Goal: Task Accomplishment & Management: Use online tool/utility

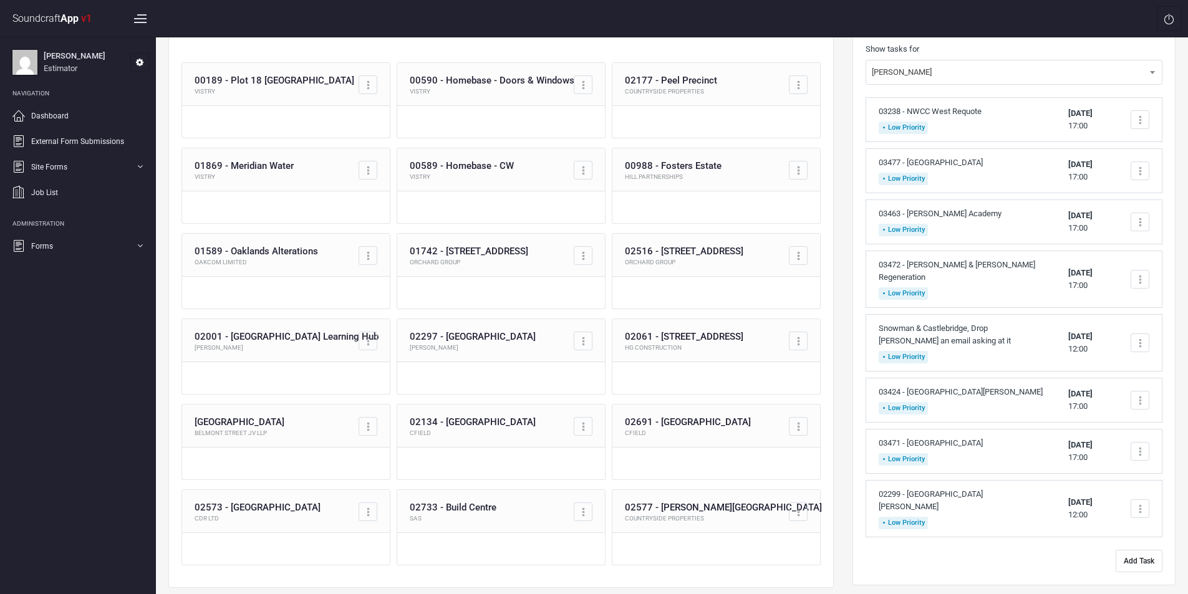
scroll to position [100, 0]
click at [1143, 550] on button "Add Task" at bounding box center [1138, 561] width 47 height 22
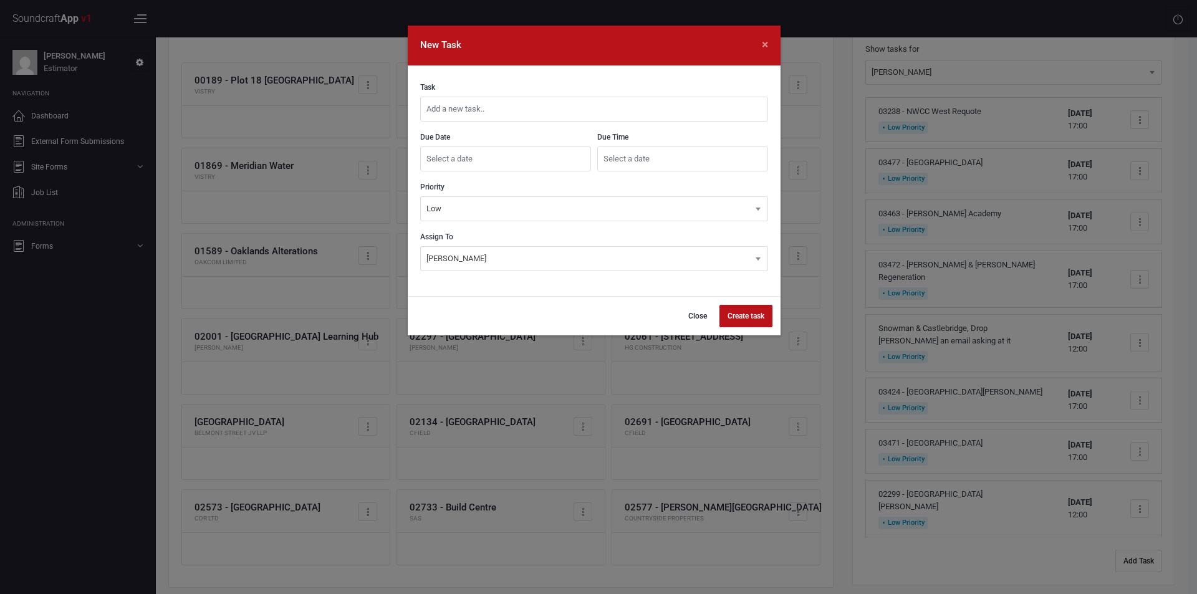
click at [583, 102] on input "text" at bounding box center [594, 109] width 348 height 25
type input "03186 - Highbury Quadrant Handover Document"
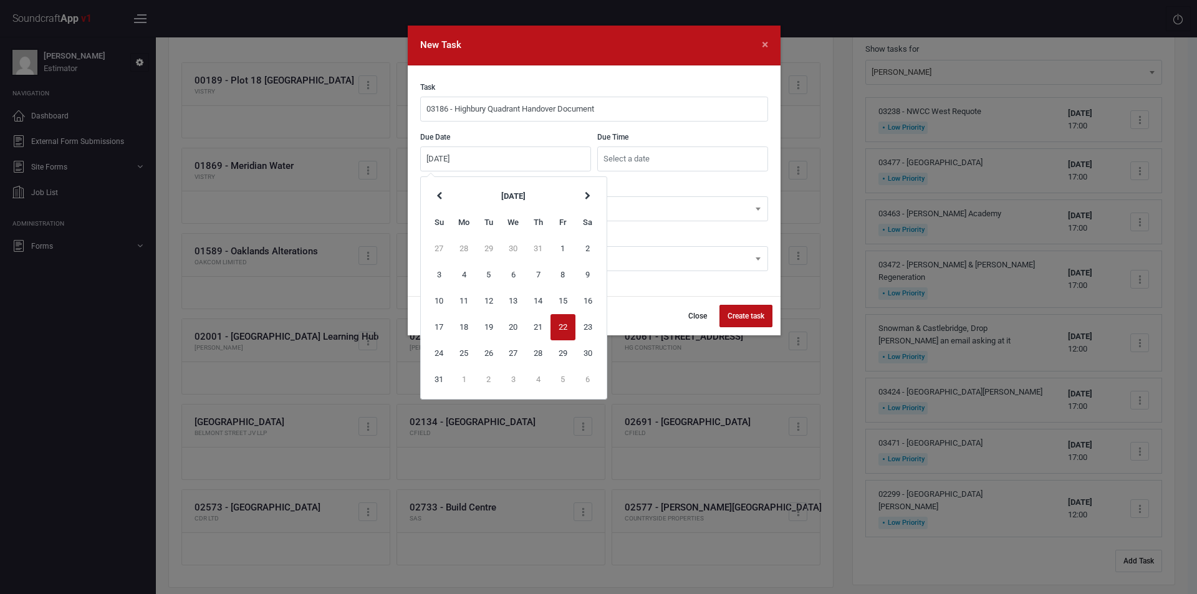
type input "[DATE]"
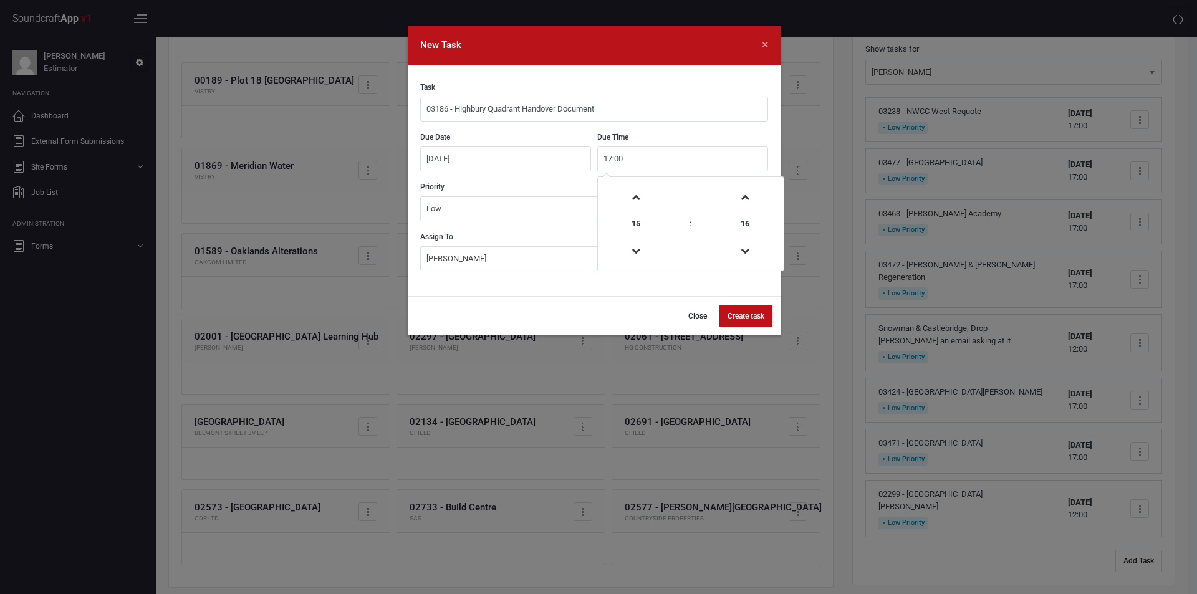
type input "17:00"
click at [751, 317] on button "Create task" at bounding box center [745, 316] width 53 height 22
click at [687, 315] on button "Close" at bounding box center [691, 316] width 35 height 22
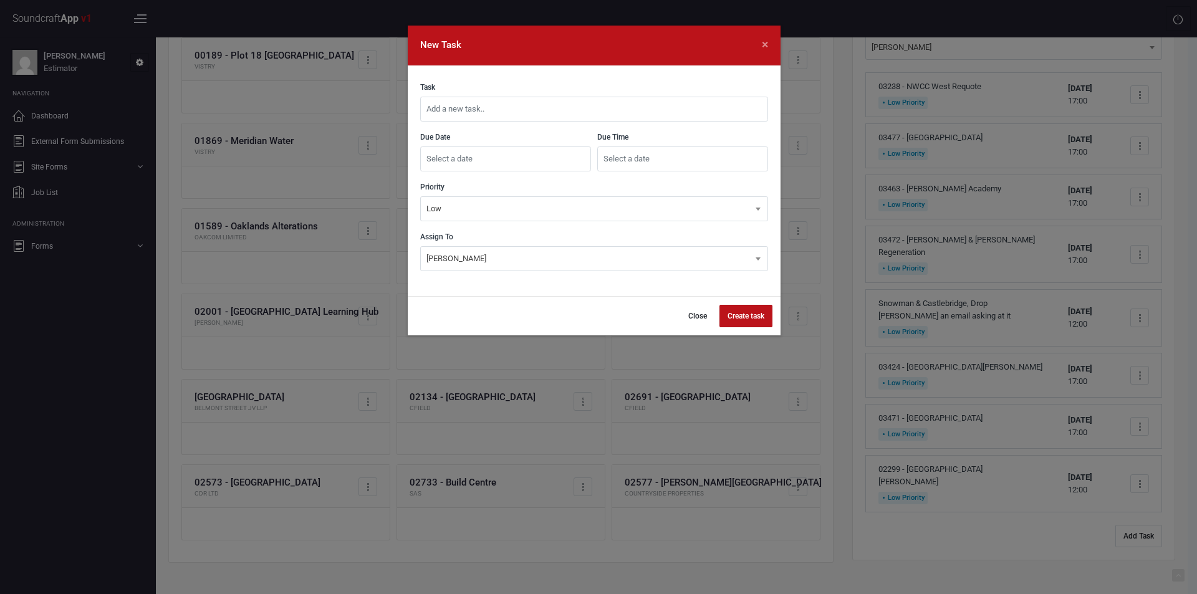
scroll to position [125, 0]
click at [656, 110] on input "text" at bounding box center [594, 109] width 348 height 25
type input "03186 - Highbury Quadrant Handover Document"
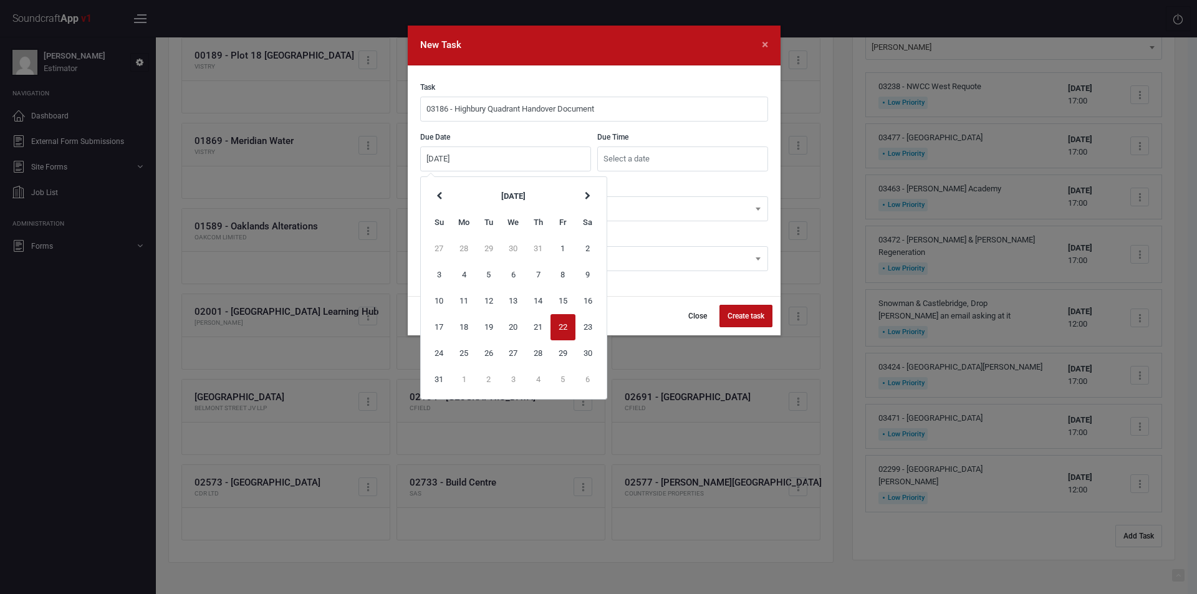
type input "[DATE]"
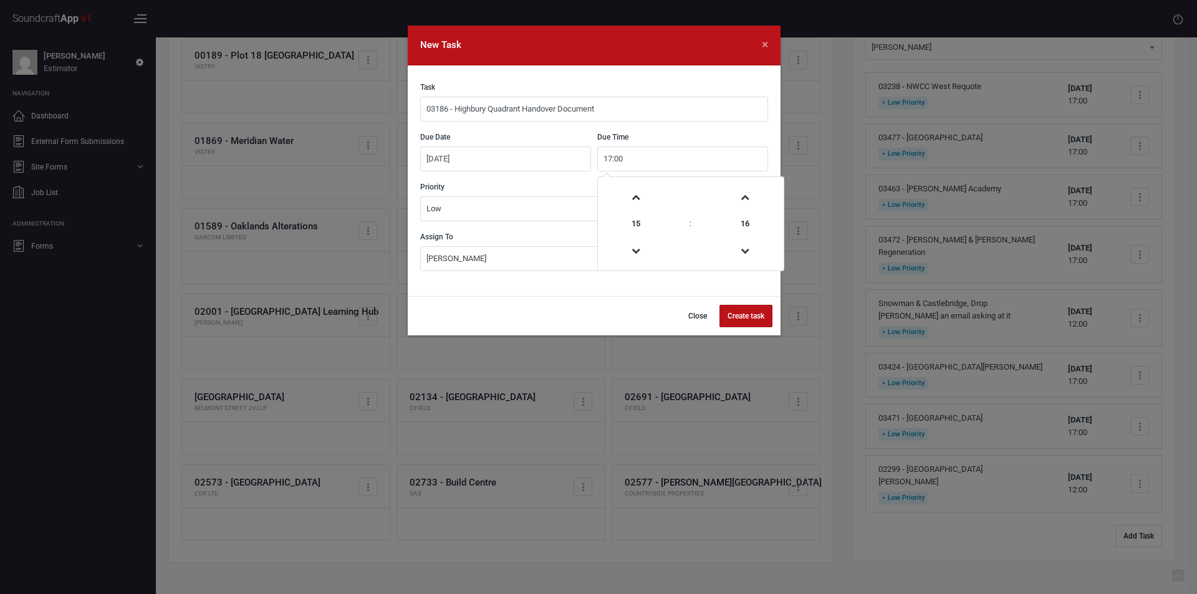
type input "17:00"
click at [742, 317] on button "Create task" at bounding box center [745, 316] width 53 height 22
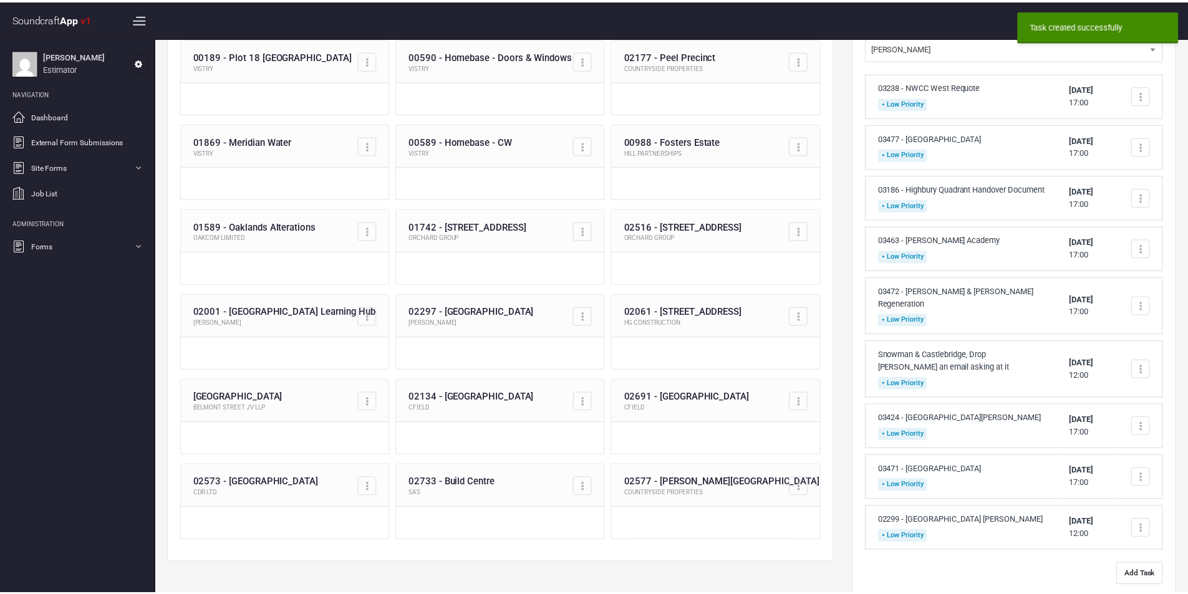
scroll to position [0, 0]
